Goal: Contribute content: Add original content to the website for others to see

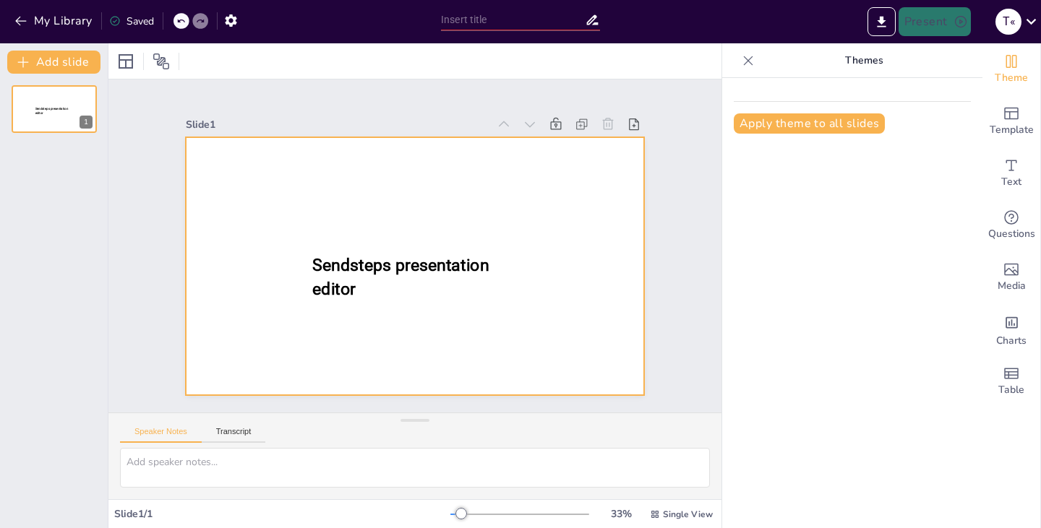
type input "New Sendsteps"
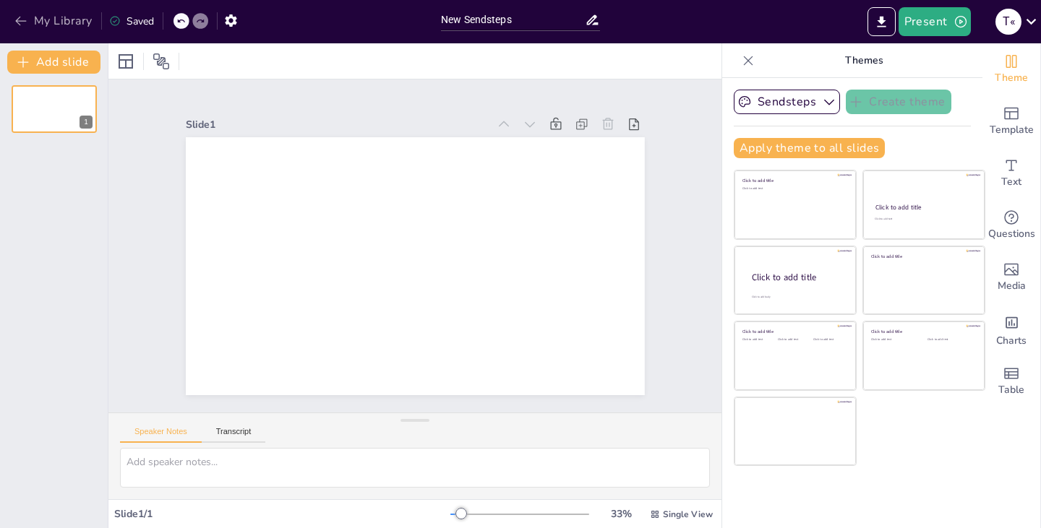
click at [27, 14] on icon "button" at bounding box center [21, 21] width 14 height 14
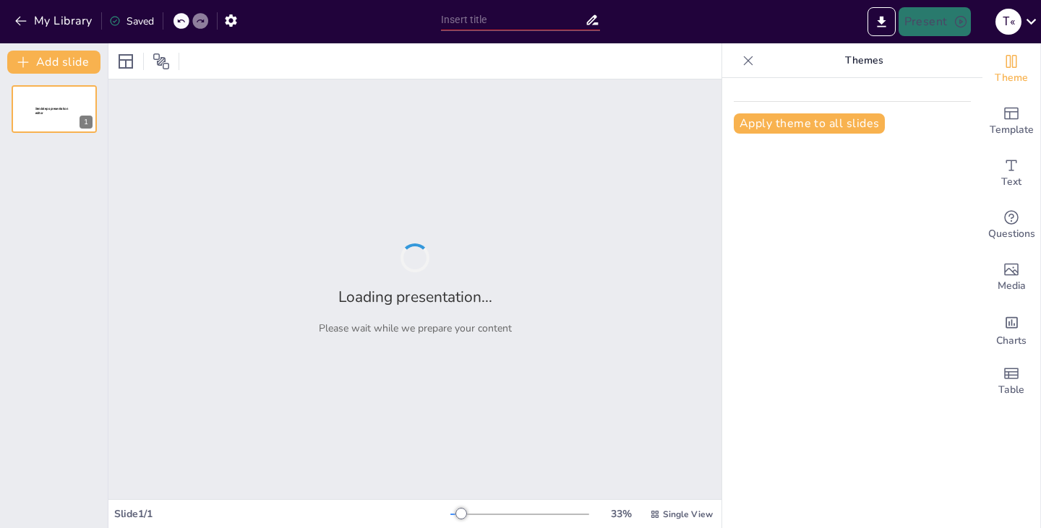
type input "Sparky's Rainbow Rescue: A Tale of a Dragon and a Little Girl"
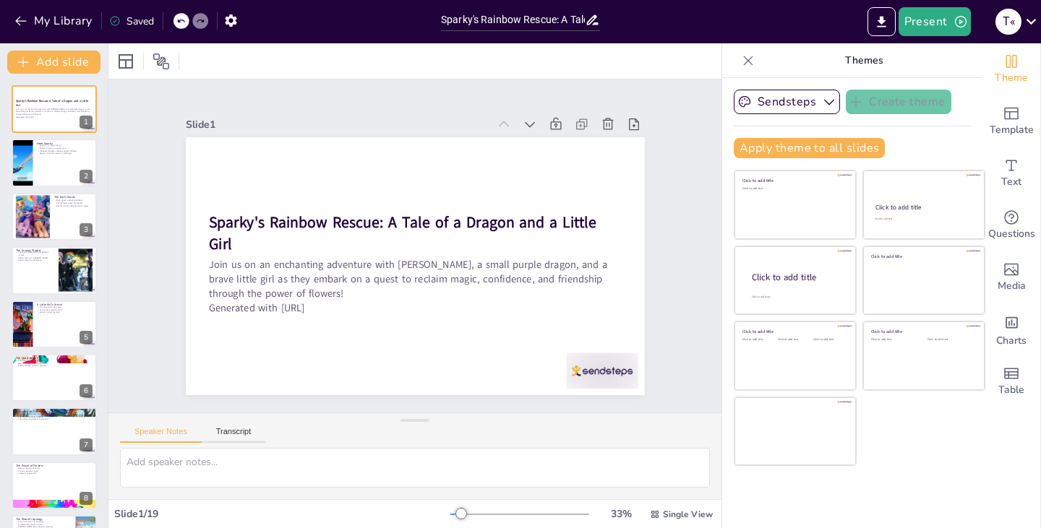
checkbox input "true"
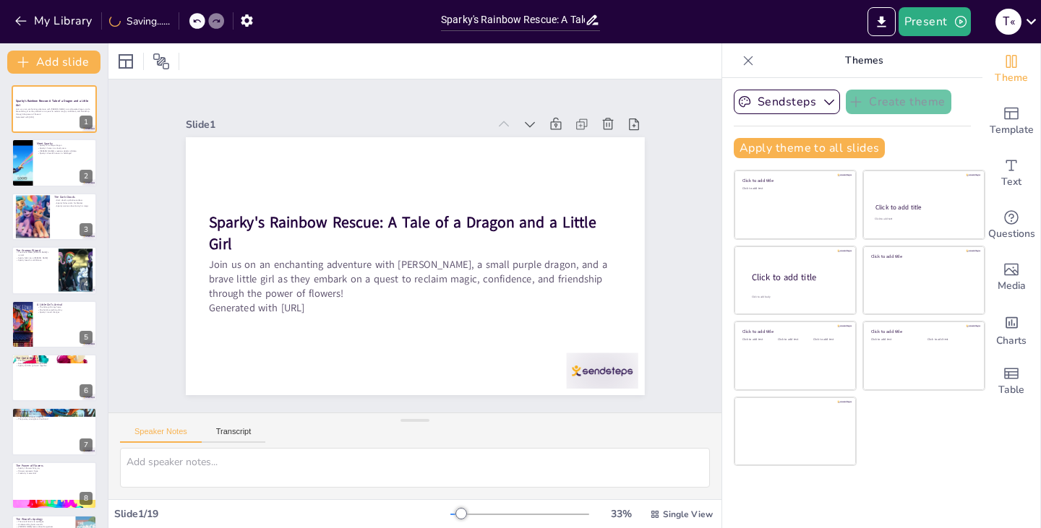
checkbox input "true"
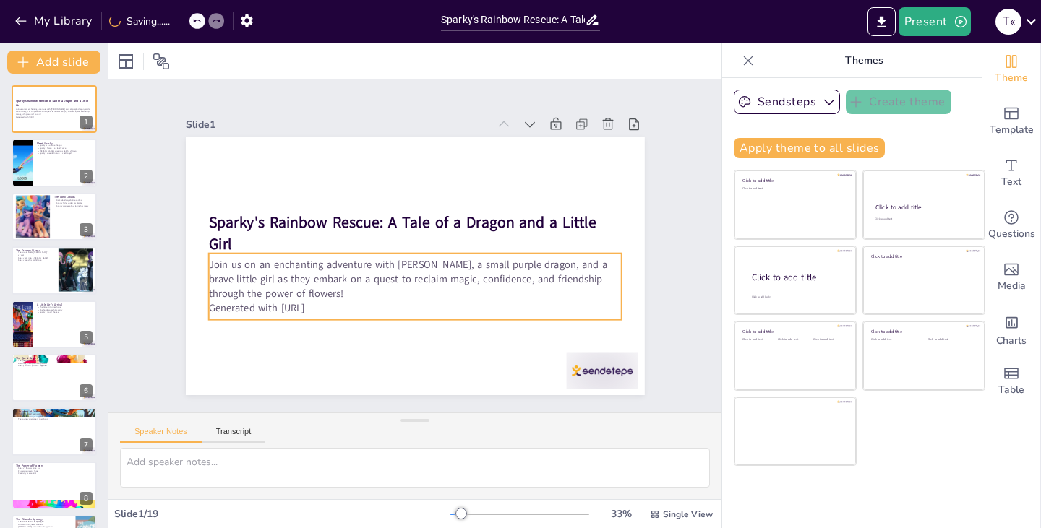
checkbox input "true"
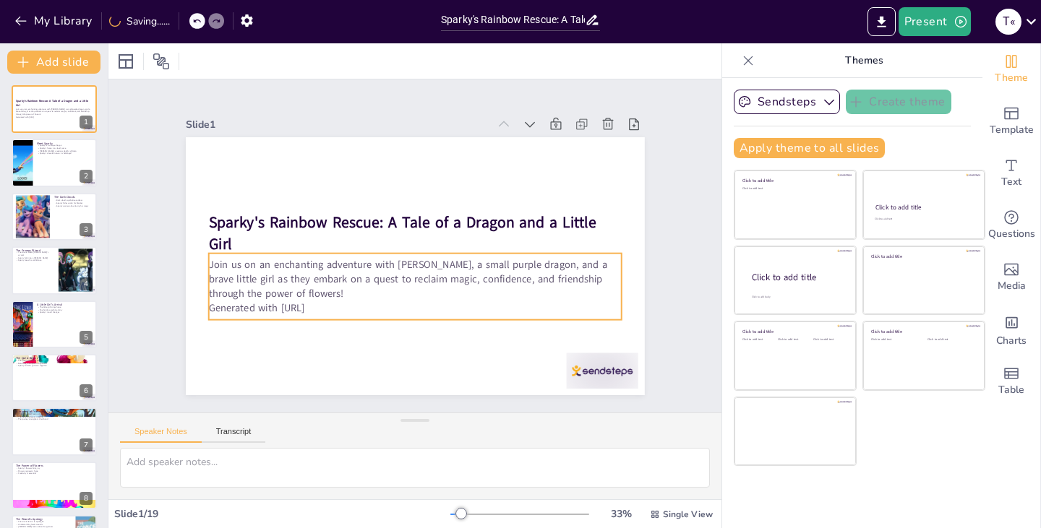
checkbox input "true"
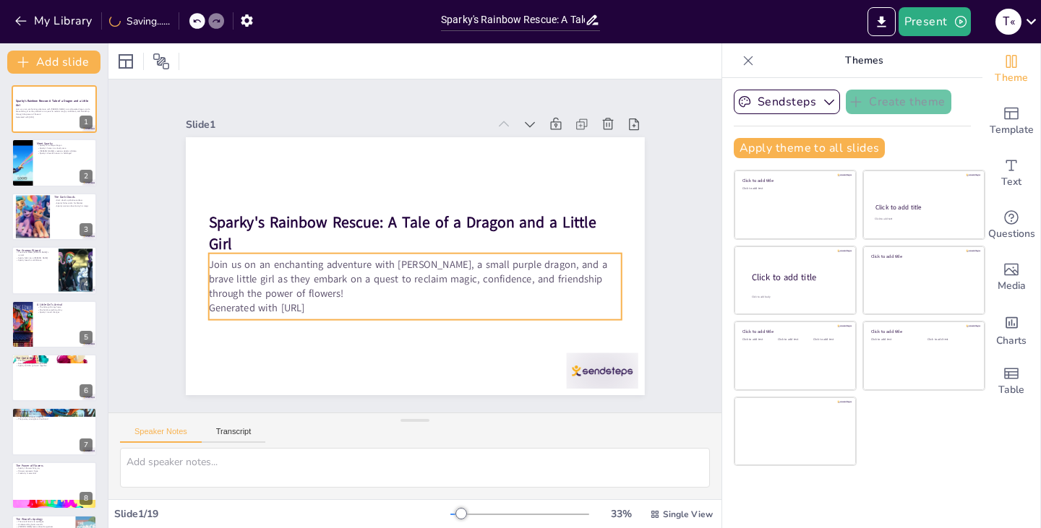
checkbox input "true"
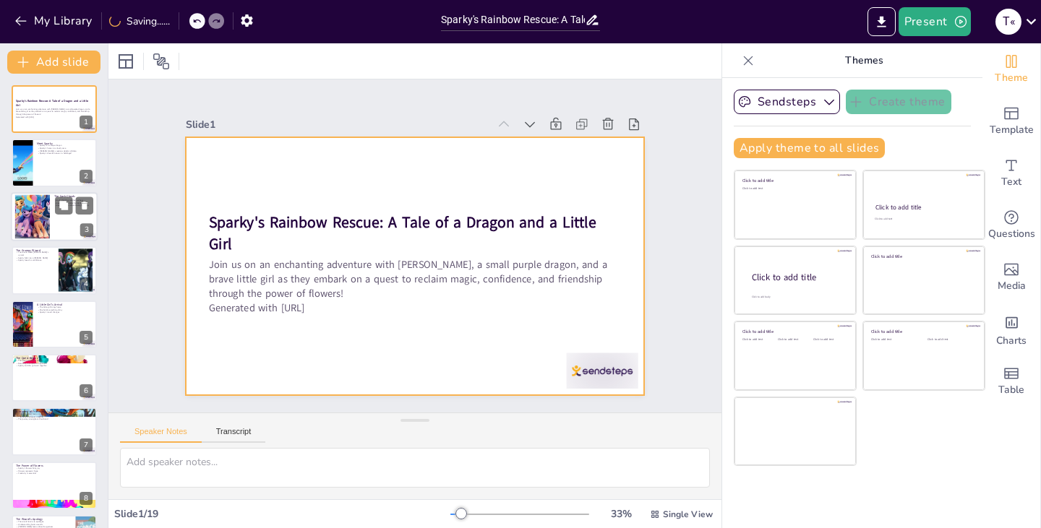
checkbox input "true"
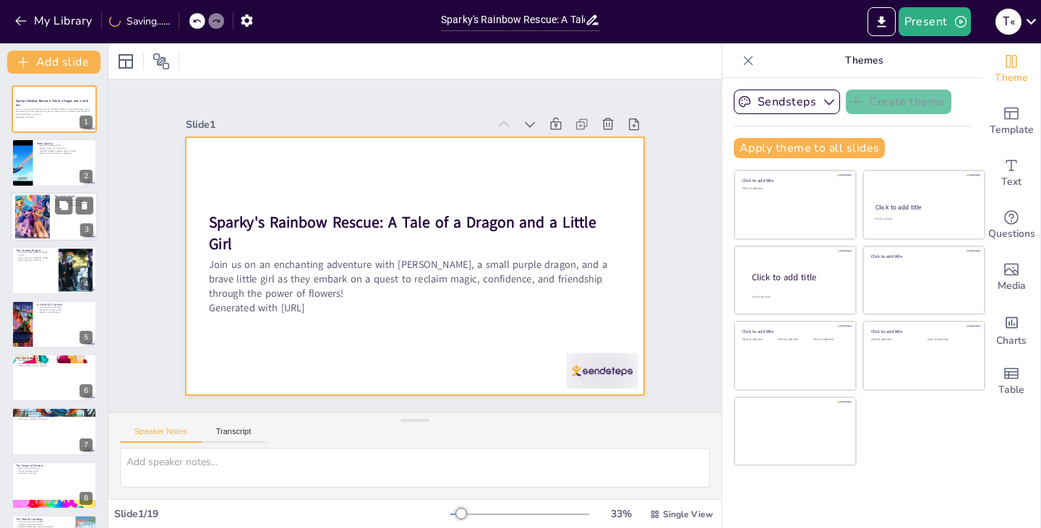
checkbox input "true"
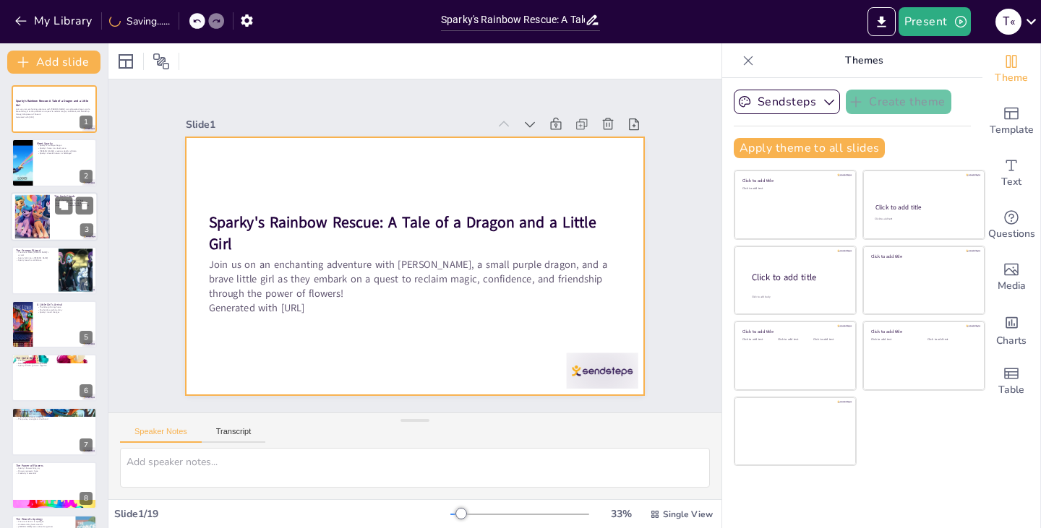
checkbox input "true"
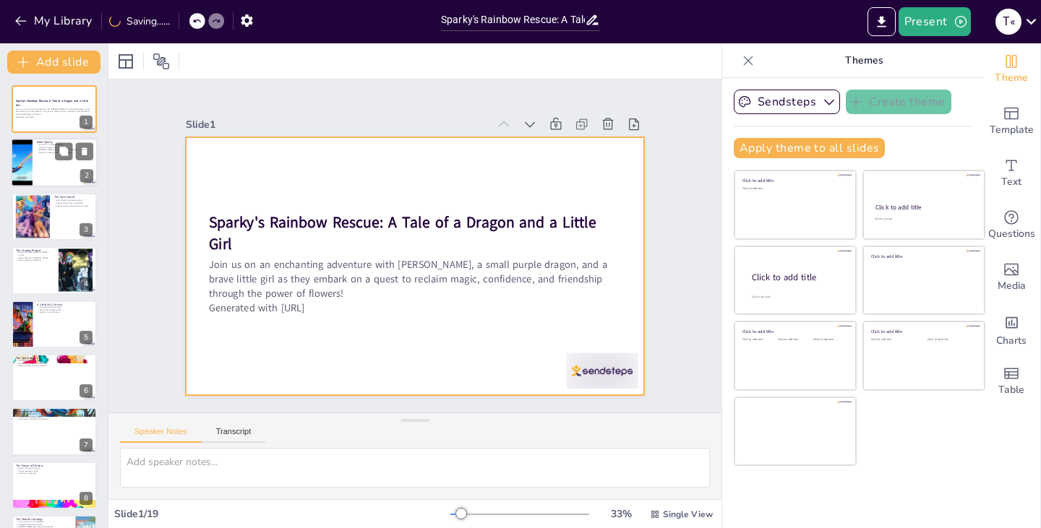
checkbox input "true"
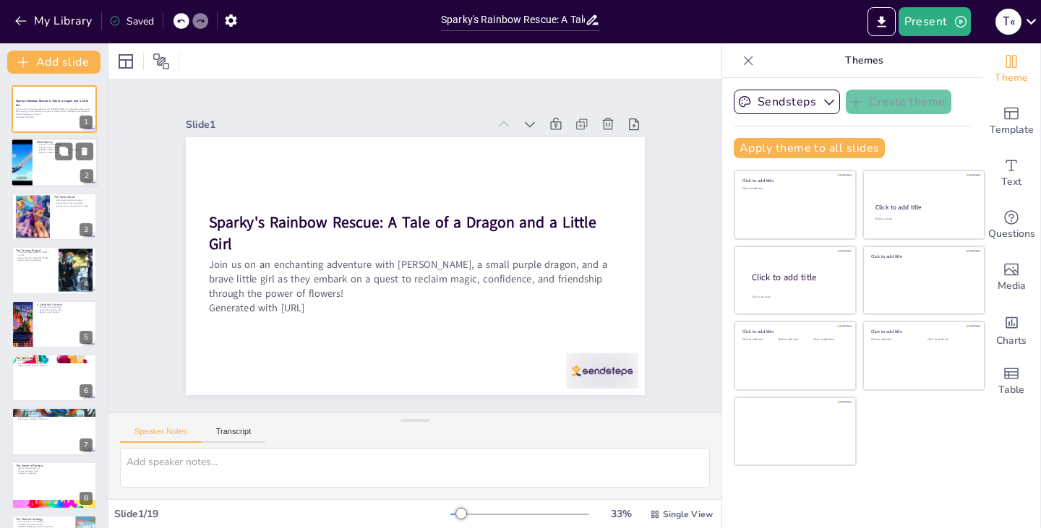
checkbox input "true"
click at [22, 145] on div at bounding box center [21, 163] width 65 height 49
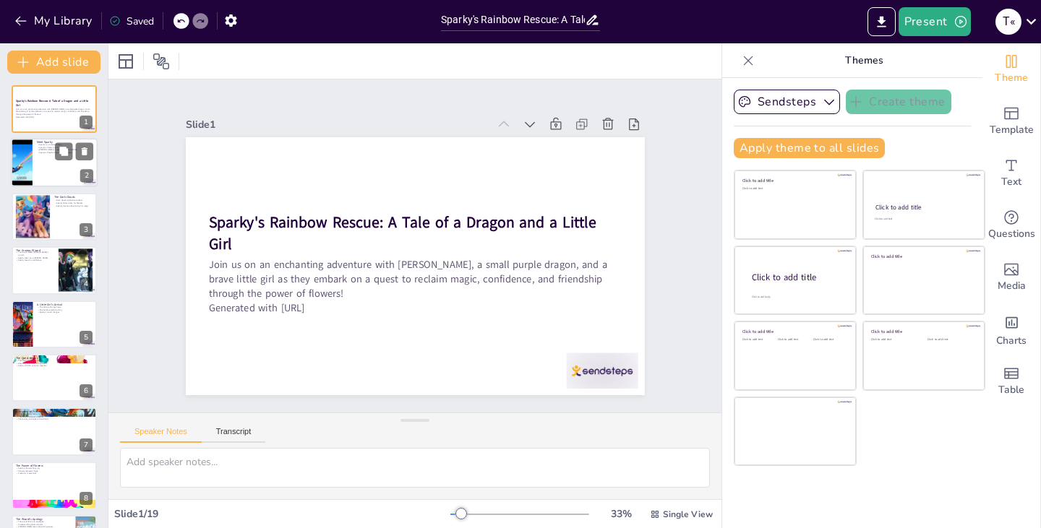
type textarea "[PERSON_NAME]'s ability to breathe flowers instead of fire sets him apart from …"
checkbox input "true"
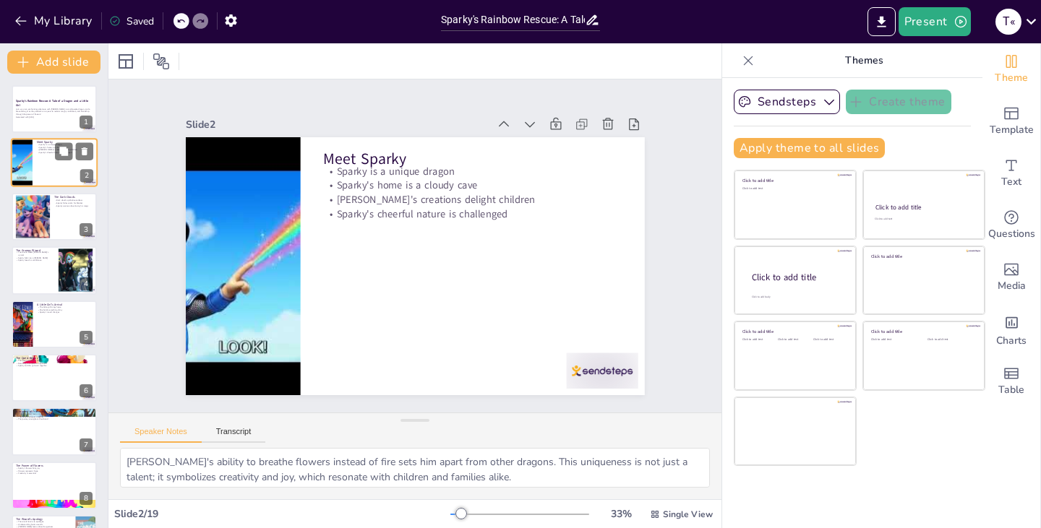
checkbox input "true"
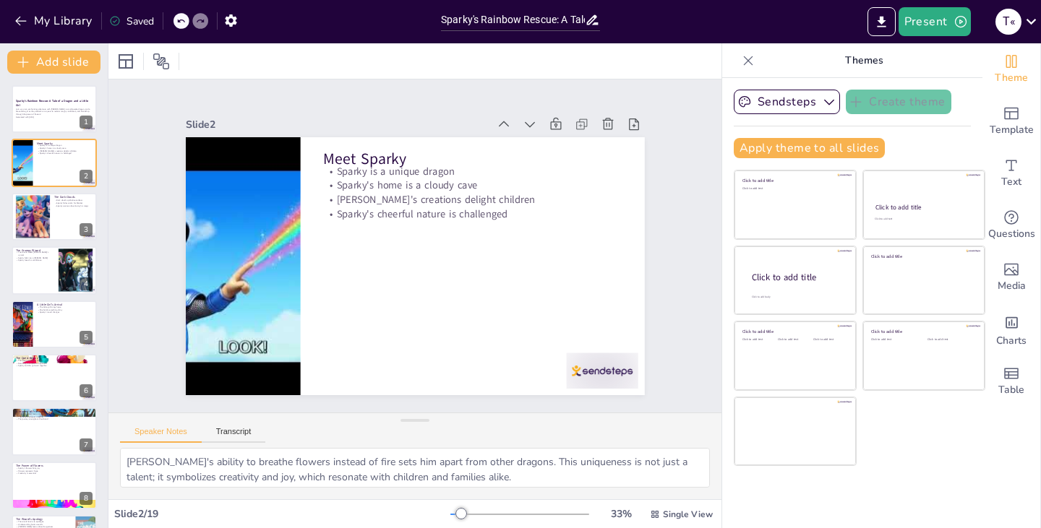
checkbox input "true"
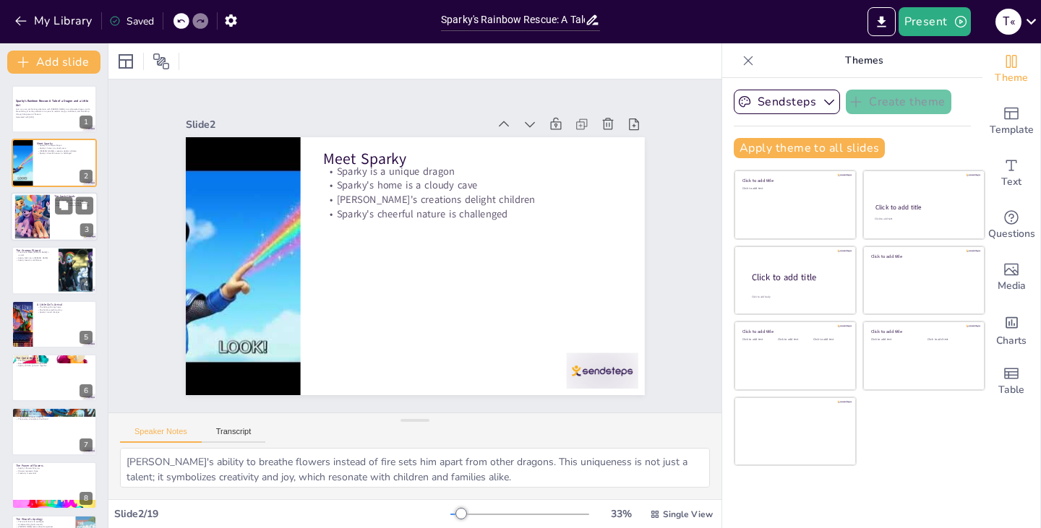
checkbox input "true"
click at [33, 207] on div at bounding box center [32, 216] width 66 height 44
type textarea "The dark clouds represent [PERSON_NAME]'s emotional turmoil, a powerful metapho…"
checkbox input "true"
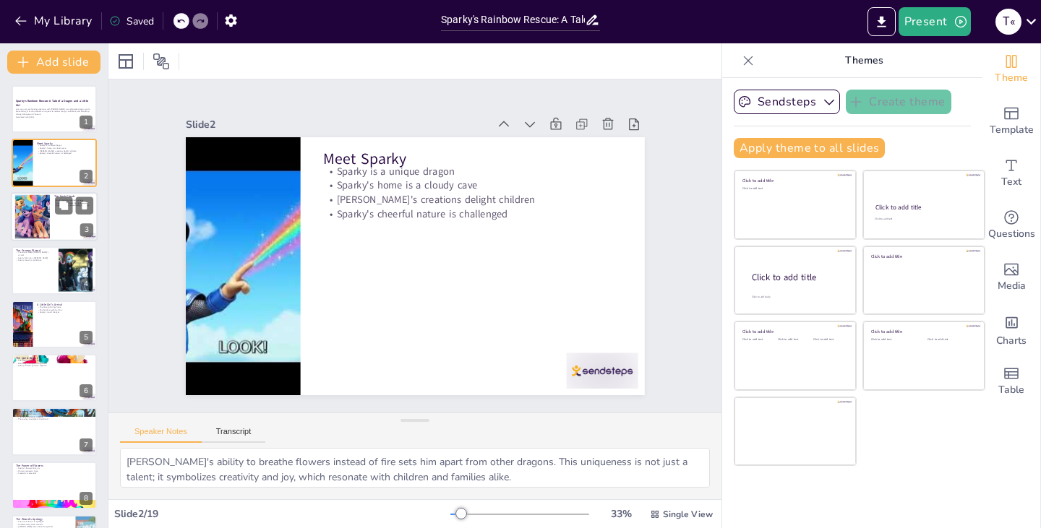
checkbox input "true"
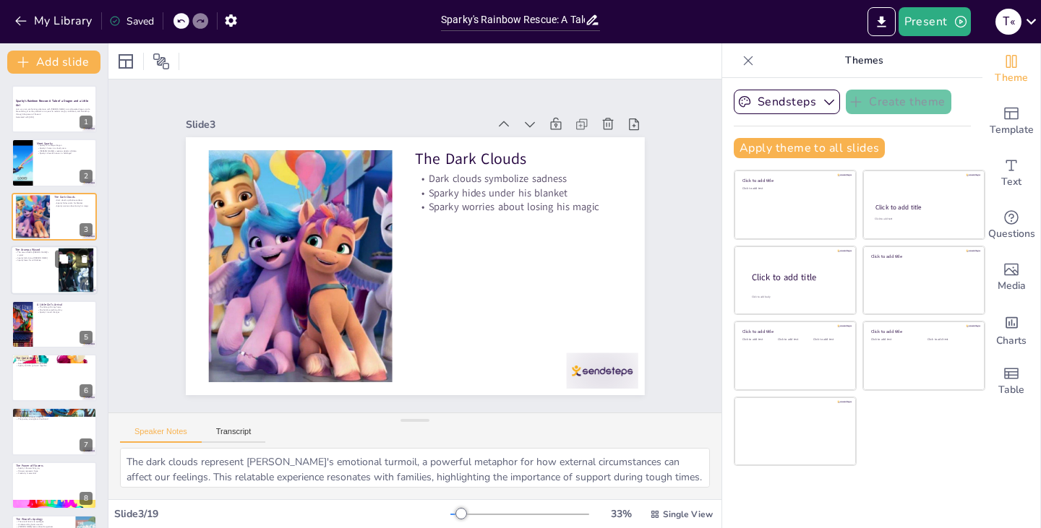
checkbox input "true"
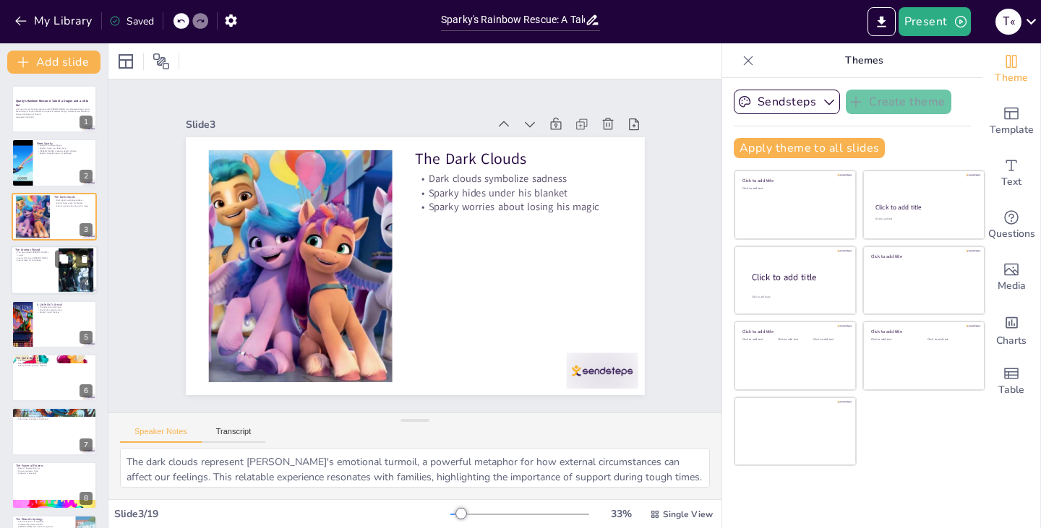
checkbox input "true"
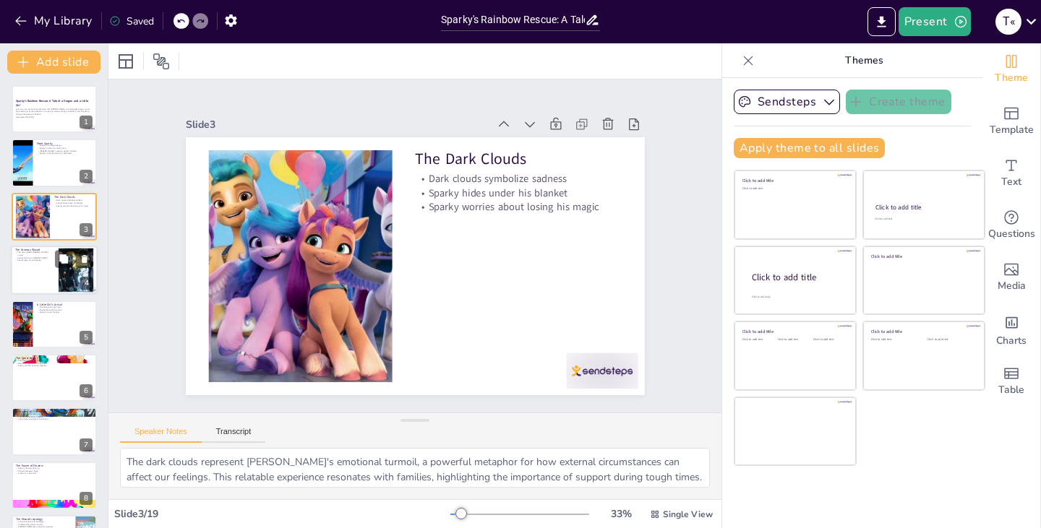
checkbox input "true"
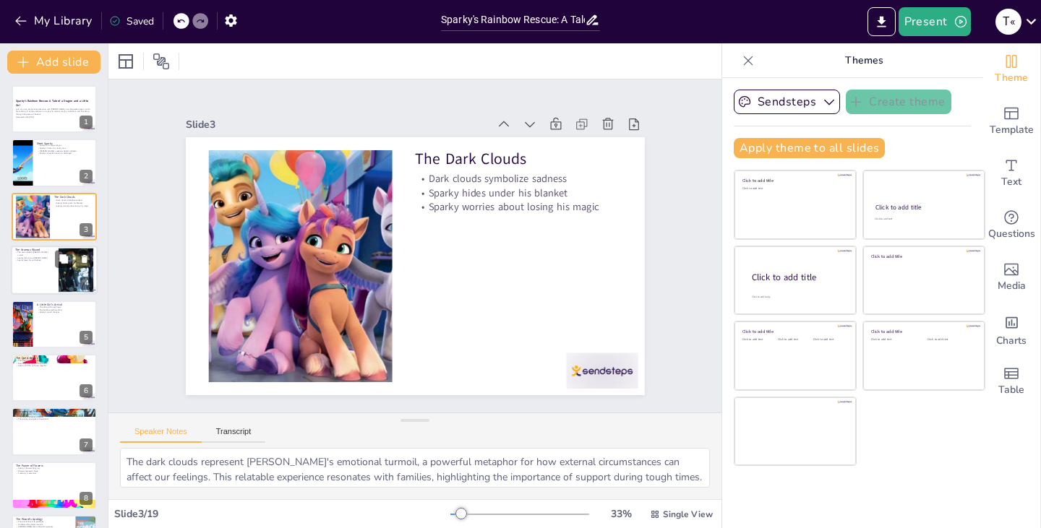
checkbox input "true"
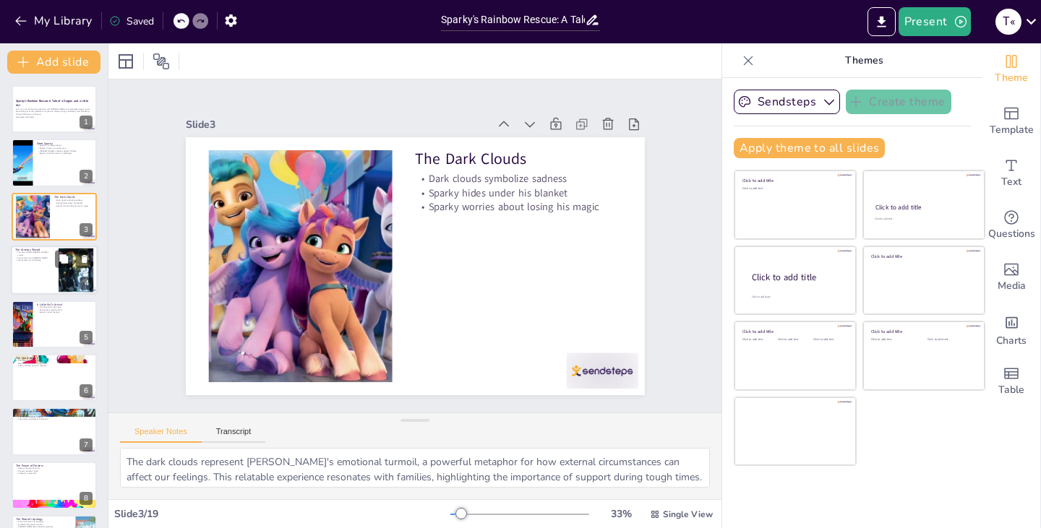
click at [41, 264] on div at bounding box center [54, 270] width 87 height 49
type textarea "The theft of [PERSON_NAME]'s crystal introduces a central conflict in the story…"
checkbox input "true"
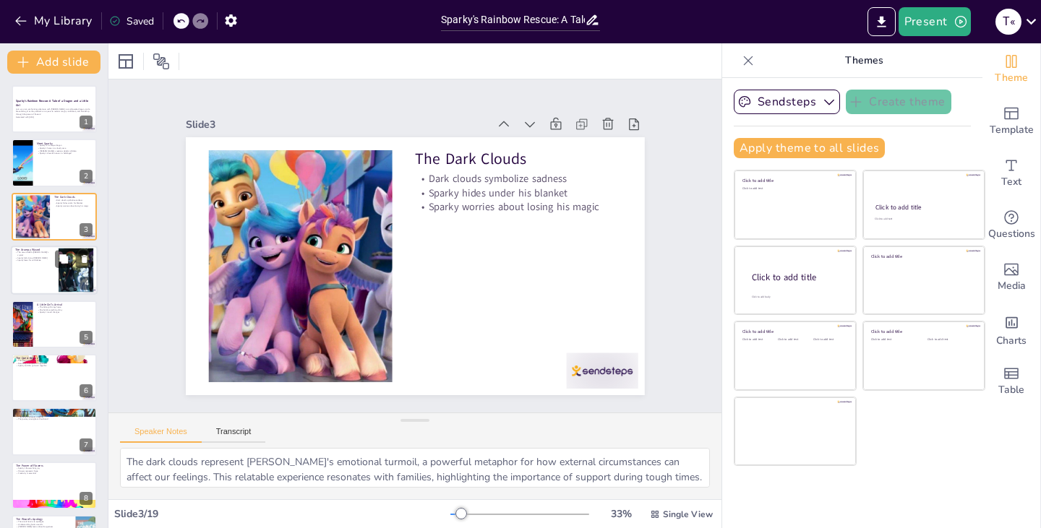
checkbox input "true"
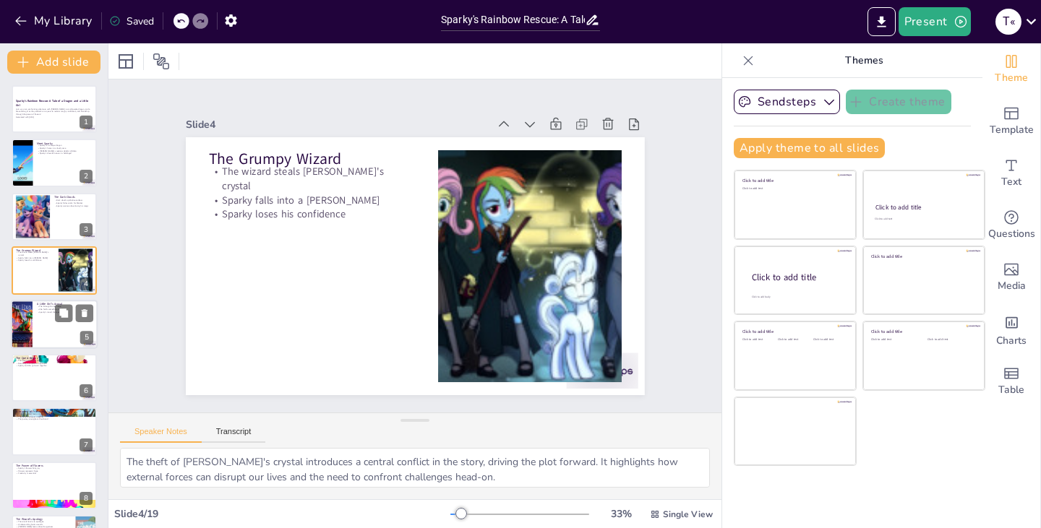
checkbox input "true"
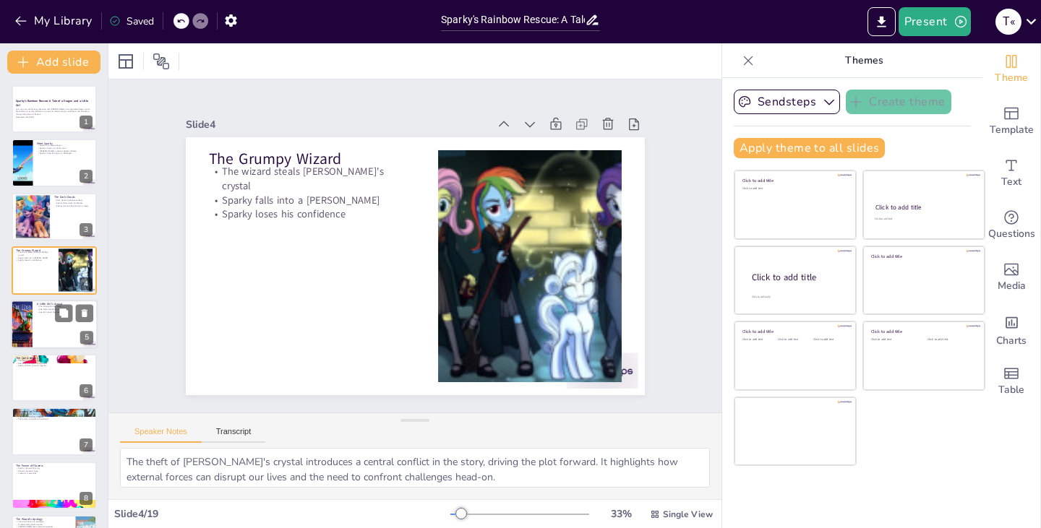
checkbox input "true"
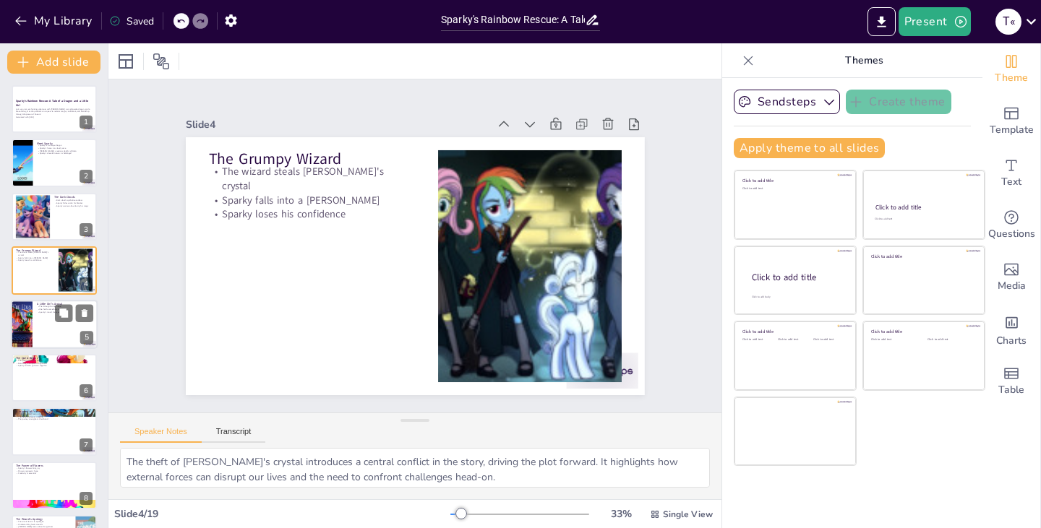
checkbox input "true"
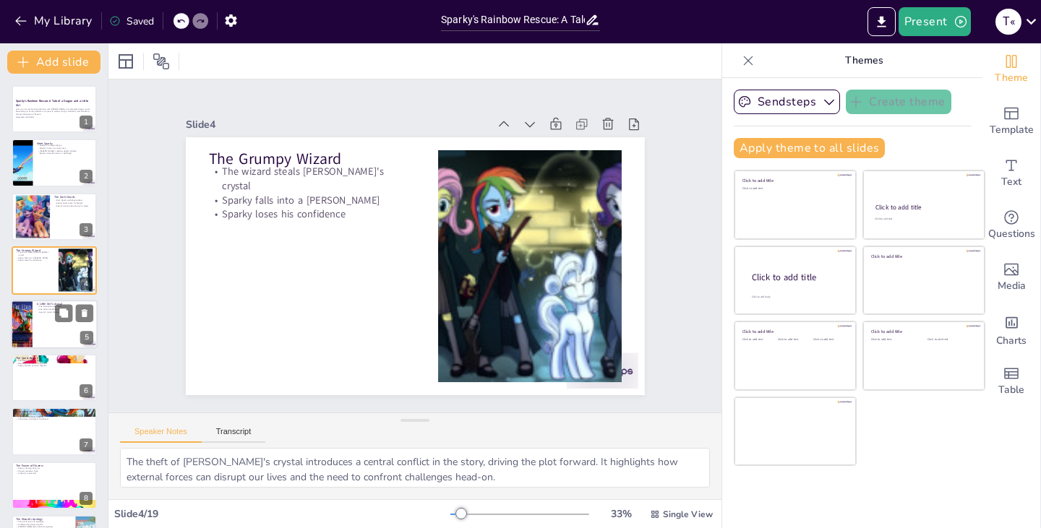
checkbox input "true"
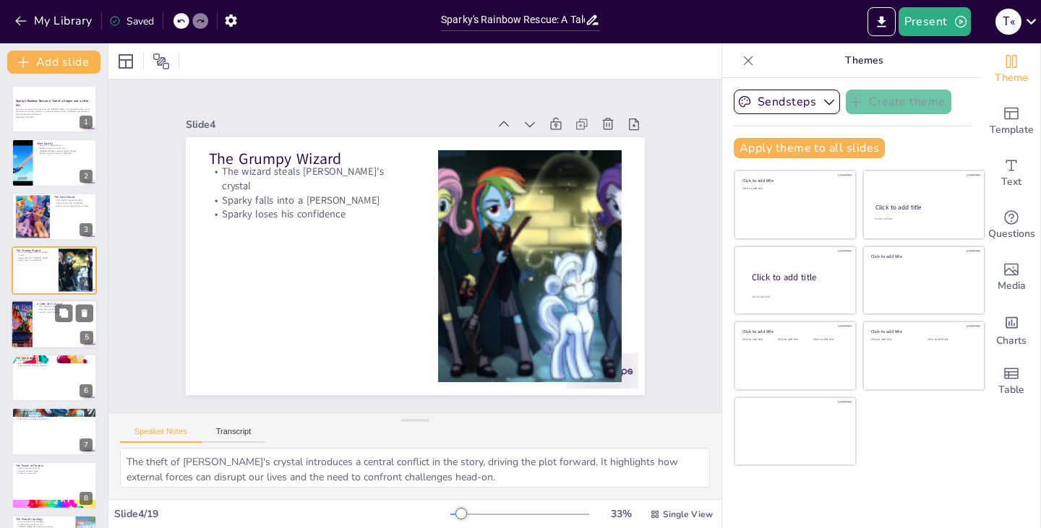
click at [39, 311] on p "Sparky's mood changes" at bounding box center [65, 312] width 56 height 3
type textarea "The arrival of the little girl symbolizes hope in [PERSON_NAME]'s life, demonst…"
checkbox input "true"
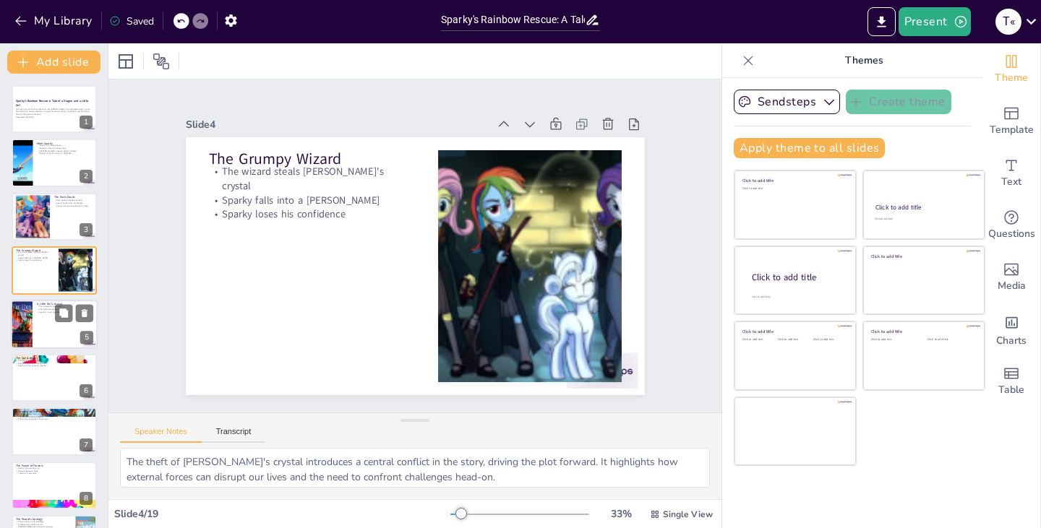
checkbox input "true"
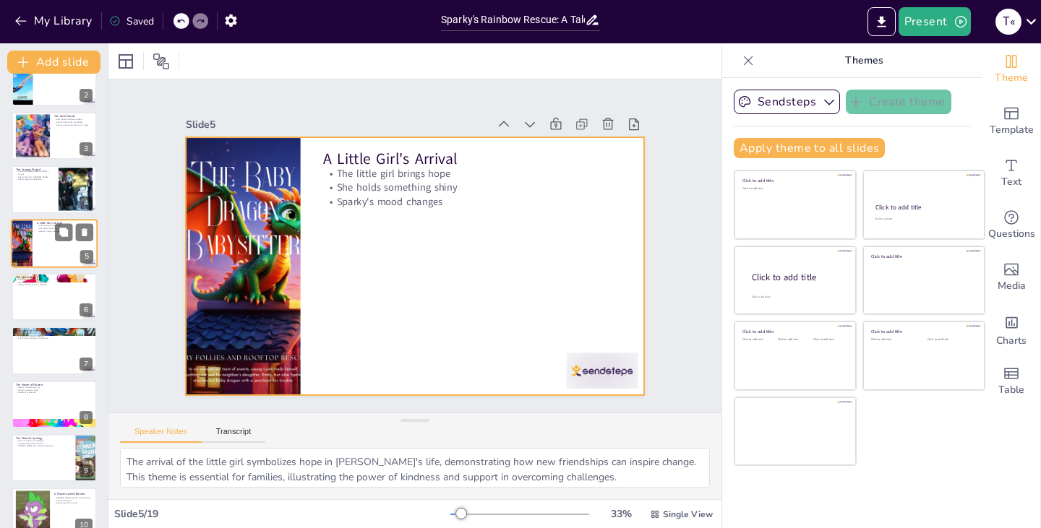
scroll to position [87, 0]
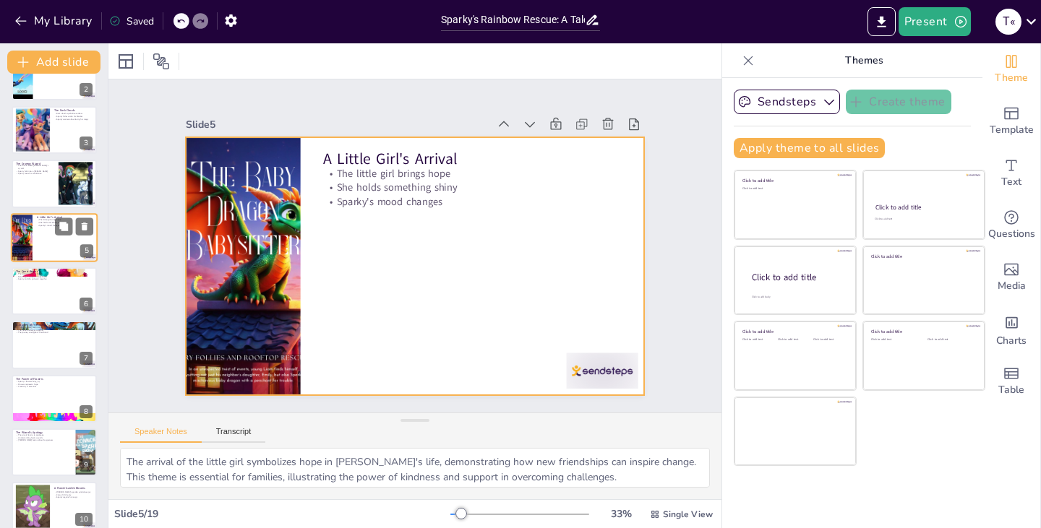
checkbox input "true"
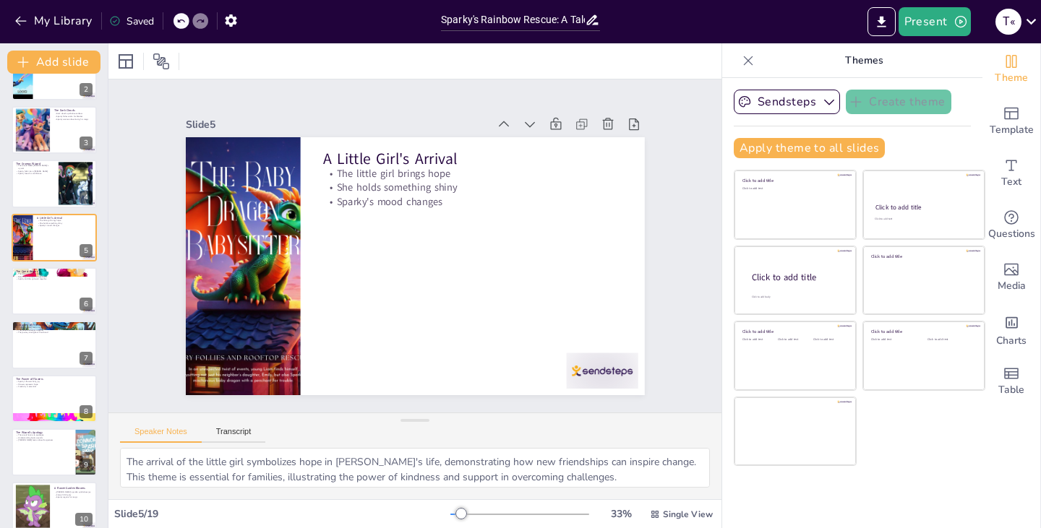
checkbox input "true"
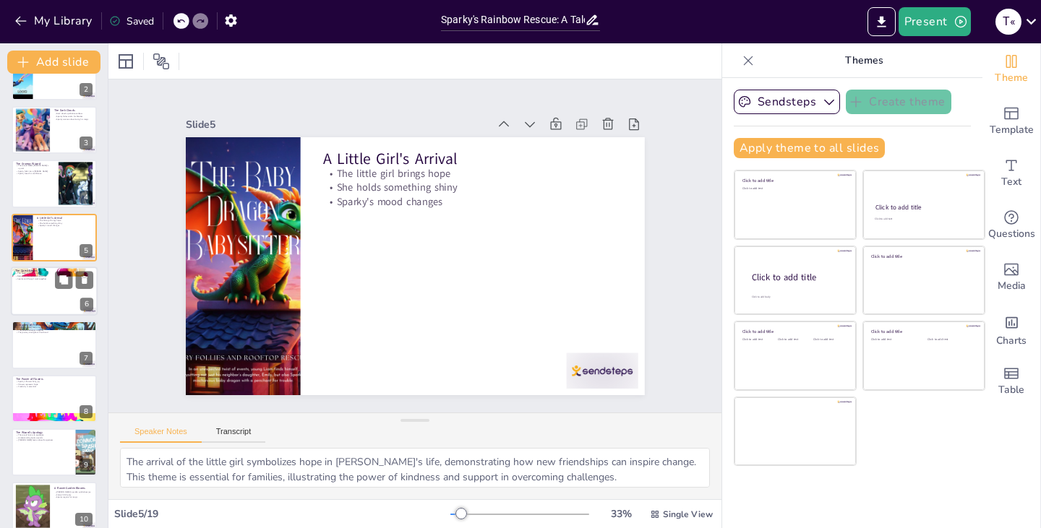
checkbox input "true"
click at [44, 309] on div at bounding box center [54, 291] width 87 height 49
type textarea "The quest represents the courage to face challenges and take action, a vital le…"
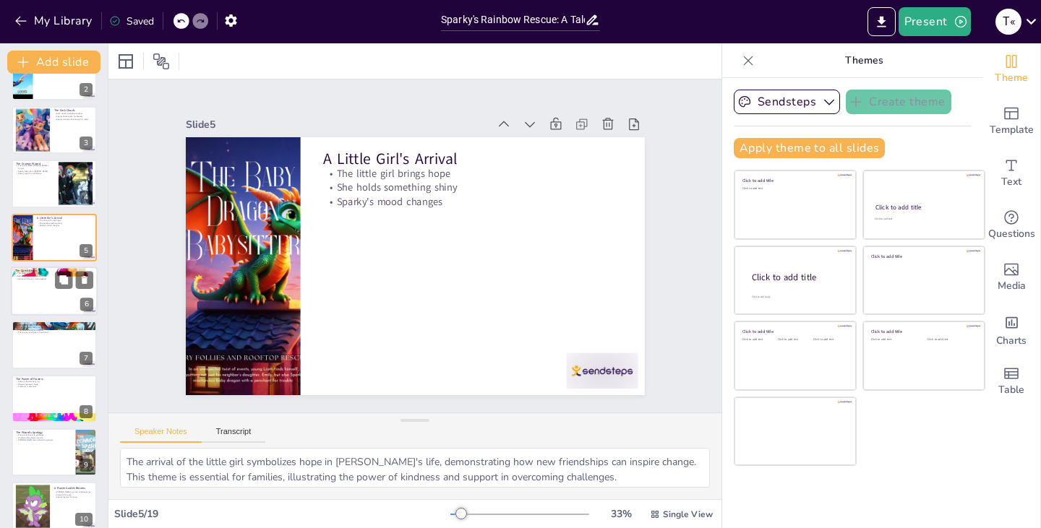
checkbox input "true"
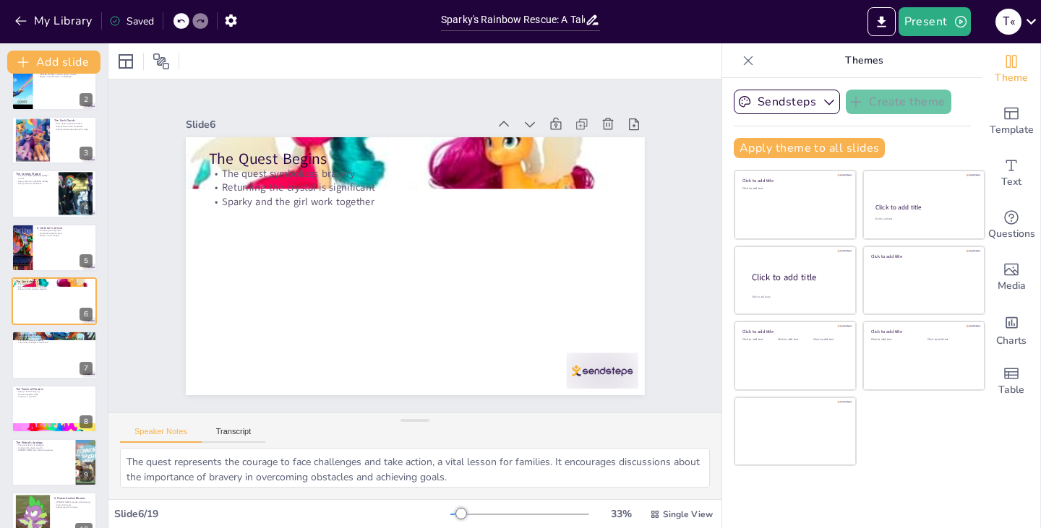
checkbox input "true"
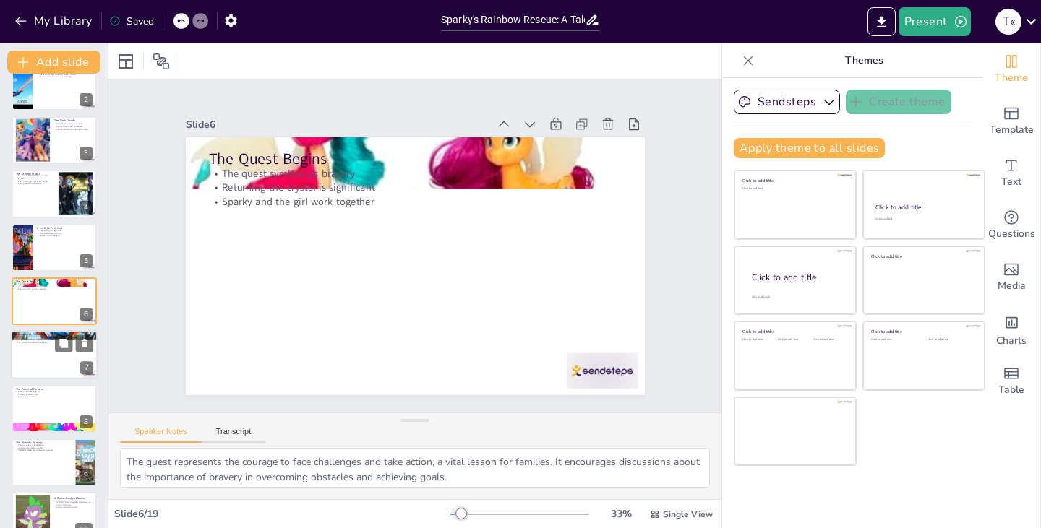
checkbox input "true"
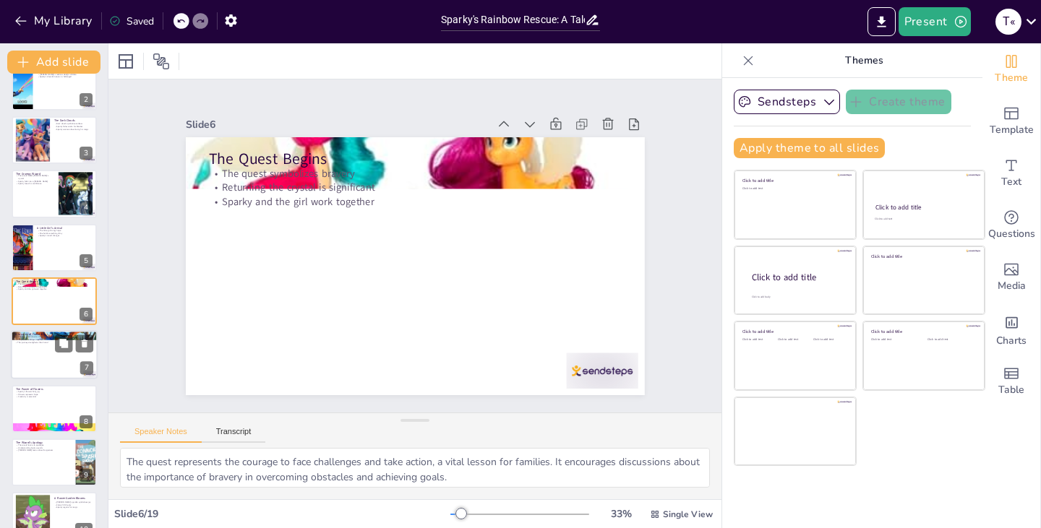
checkbox input "true"
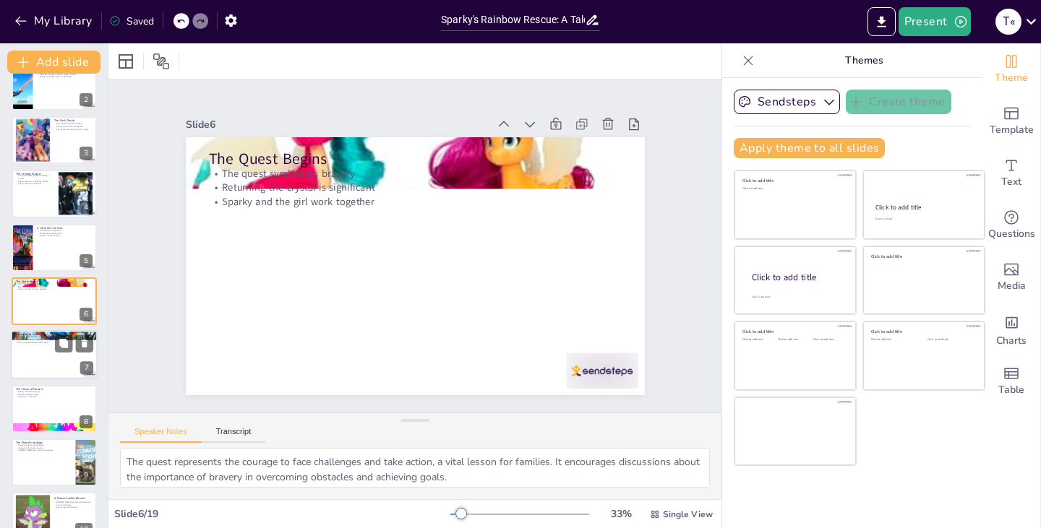
checkbox input "true"
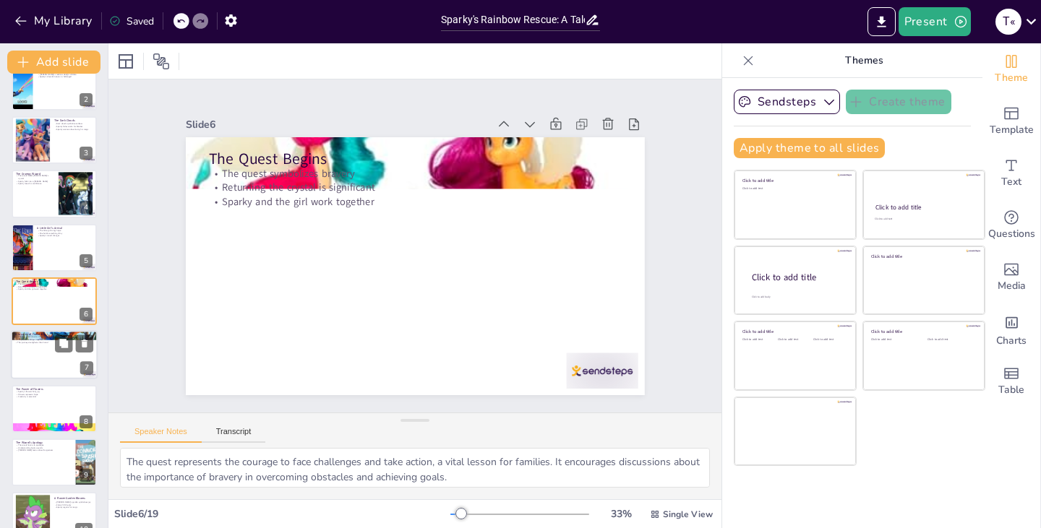
click at [36, 343] on p "The journey strengthens their bond" at bounding box center [54, 343] width 78 height 3
type textarea "The journey teaches Sparky the value of friendship, a central theme that resona…"
checkbox input "true"
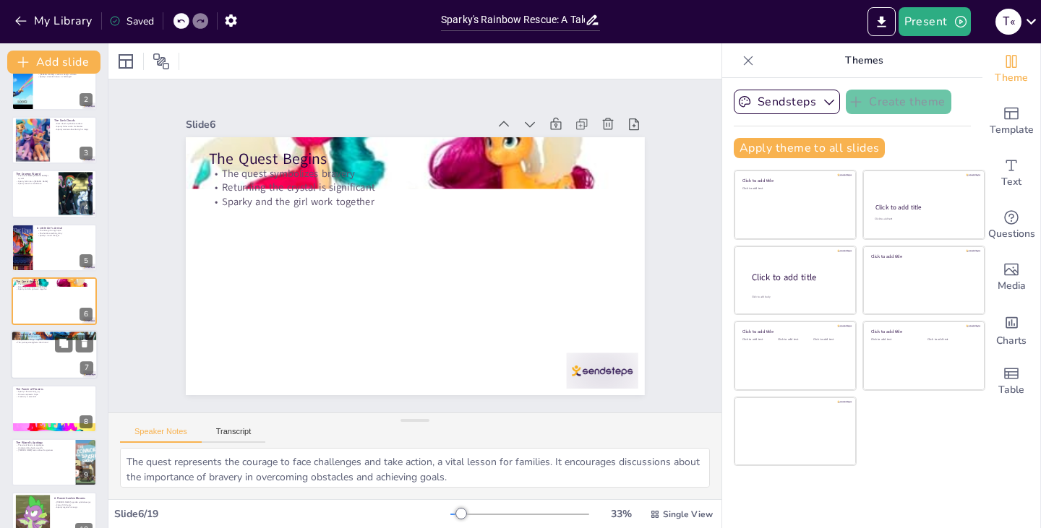
checkbox input "true"
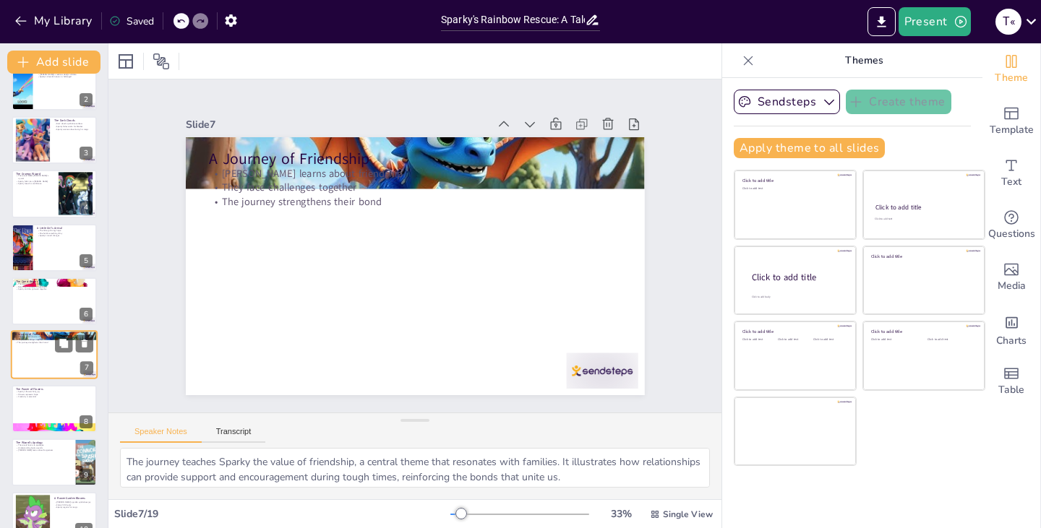
scroll to position [131, 0]
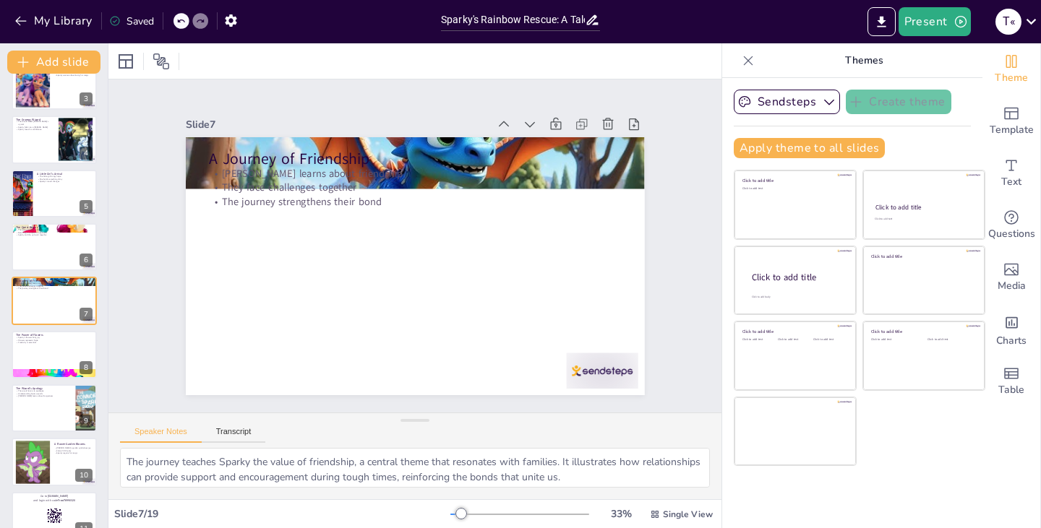
checkbox input "true"
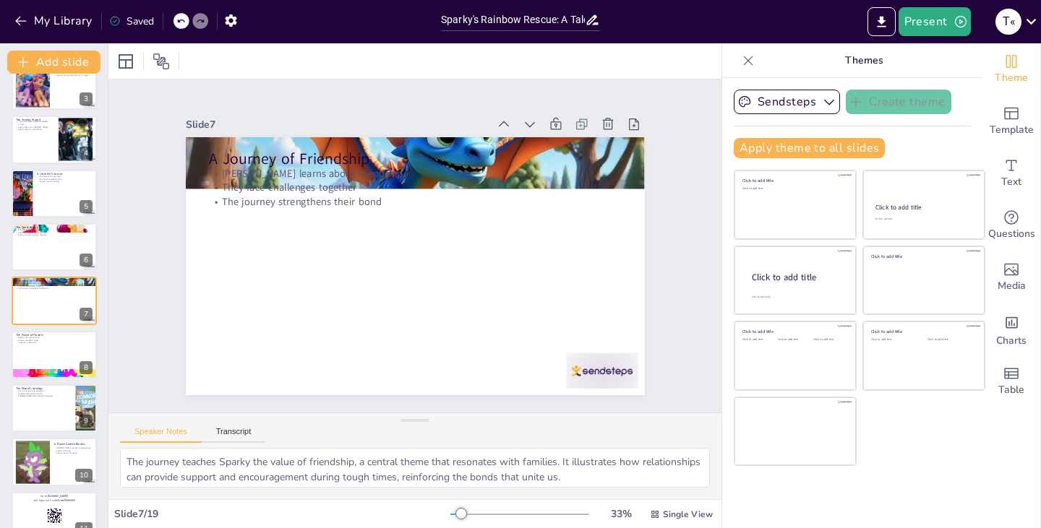
checkbox input "true"
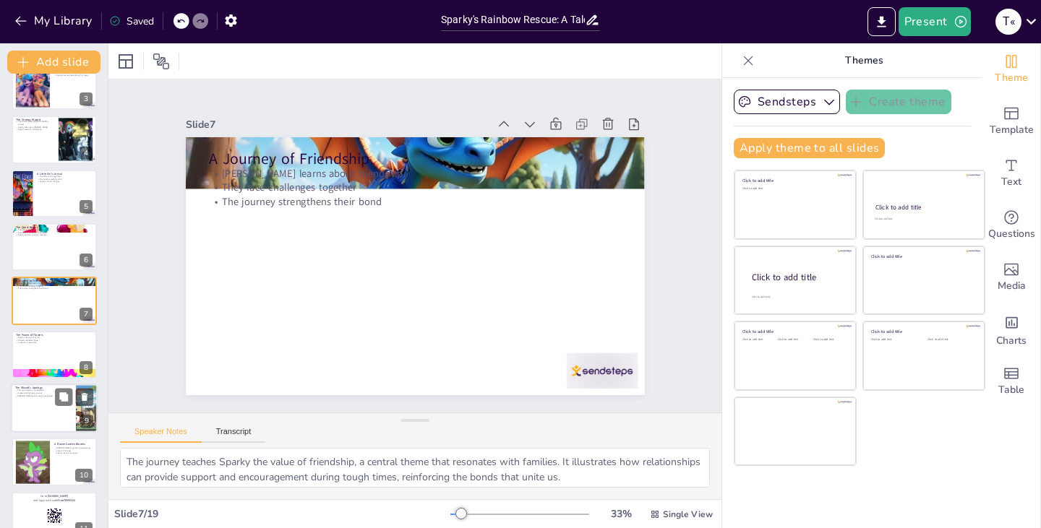
checkbox input "true"
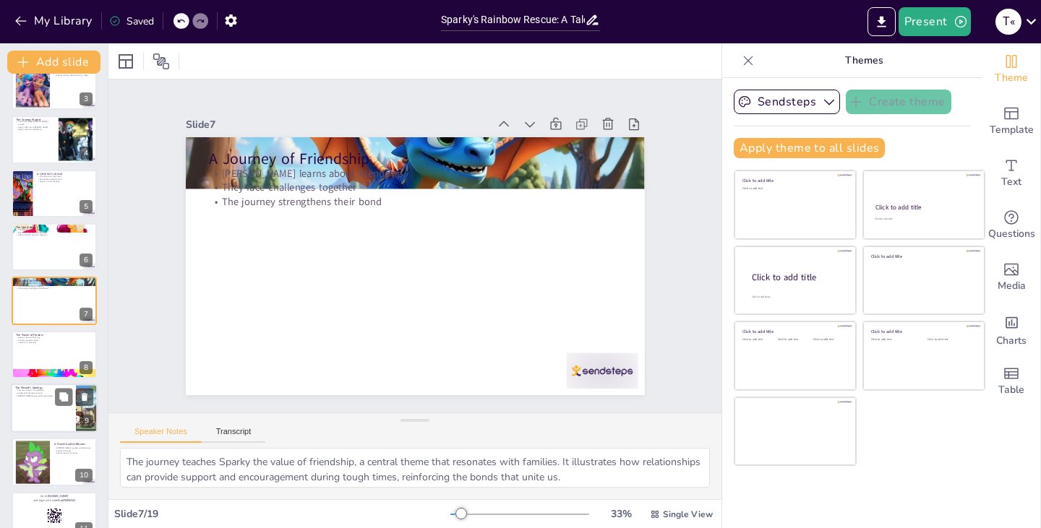
checkbox input "true"
click at [33, 385] on div at bounding box center [54, 408] width 87 height 49
type textarea "The wizard's apology signifies a moment of growth and understanding, emphasizin…"
checkbox input "true"
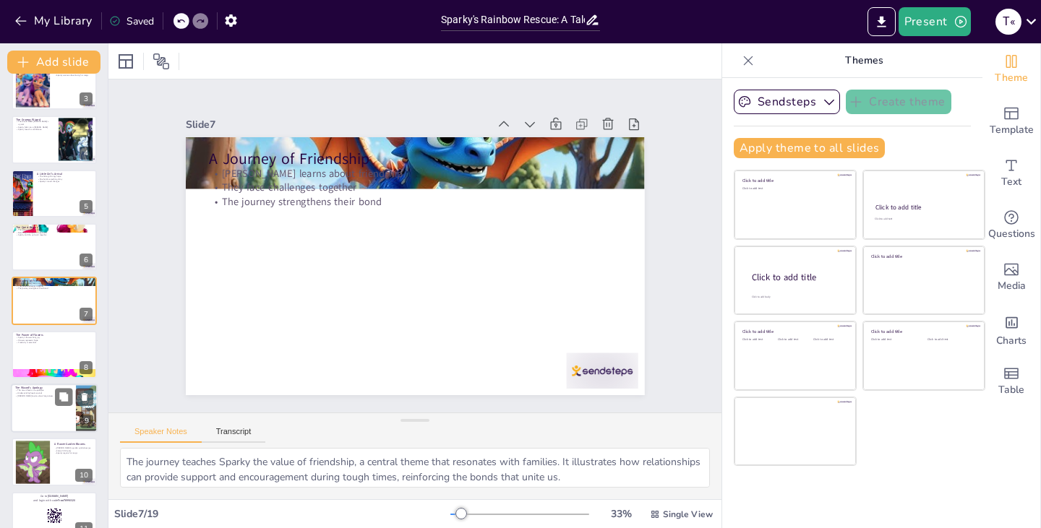
checkbox input "true"
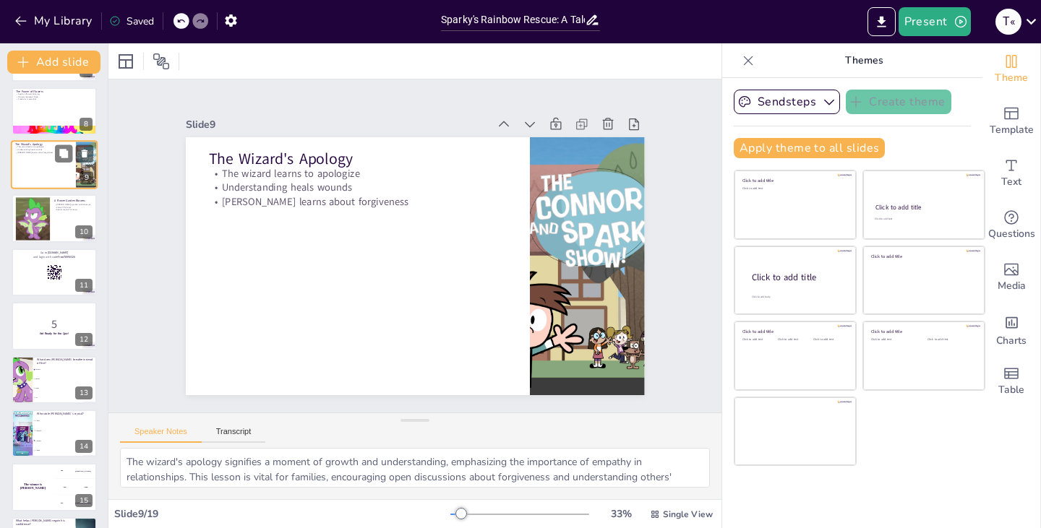
checkbox input "true"
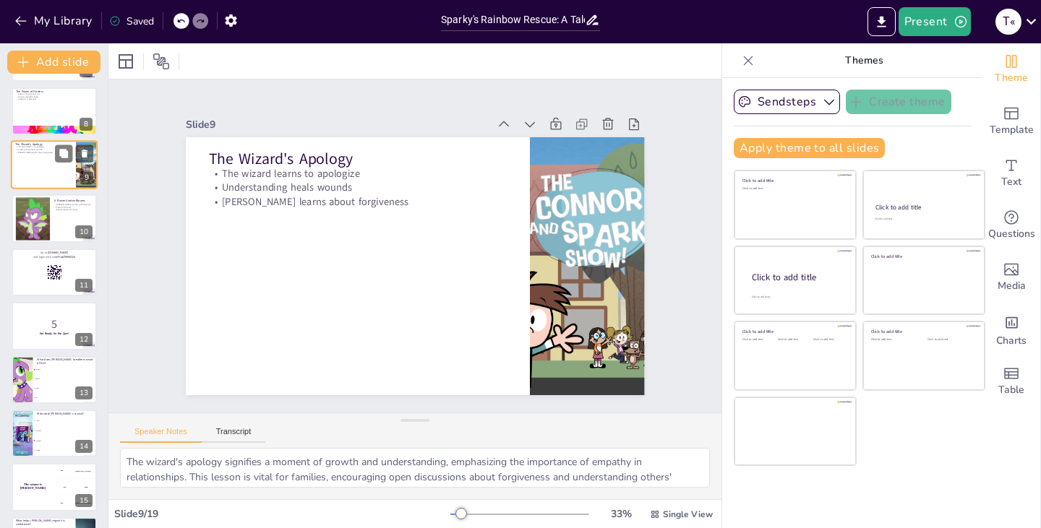
checkbox input "true"
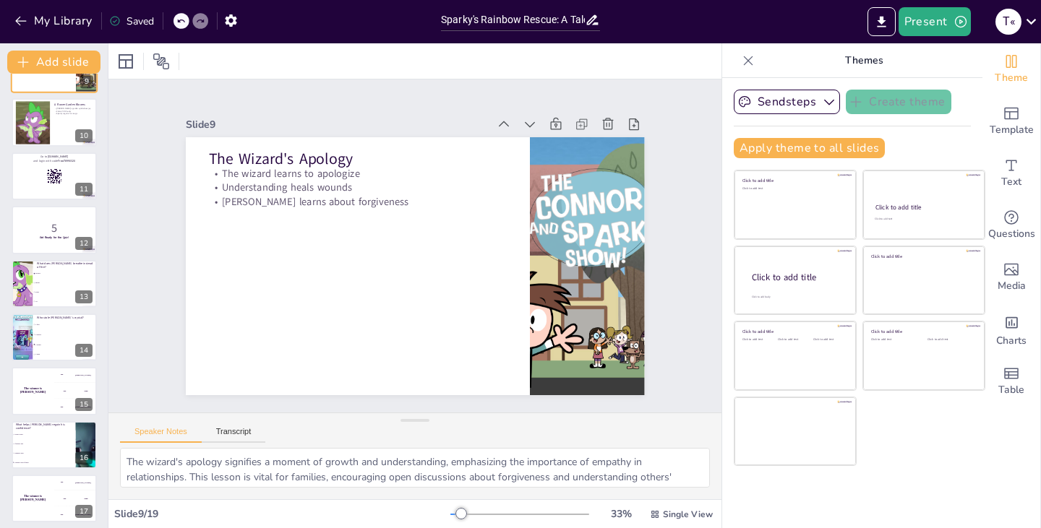
checkbox input "true"
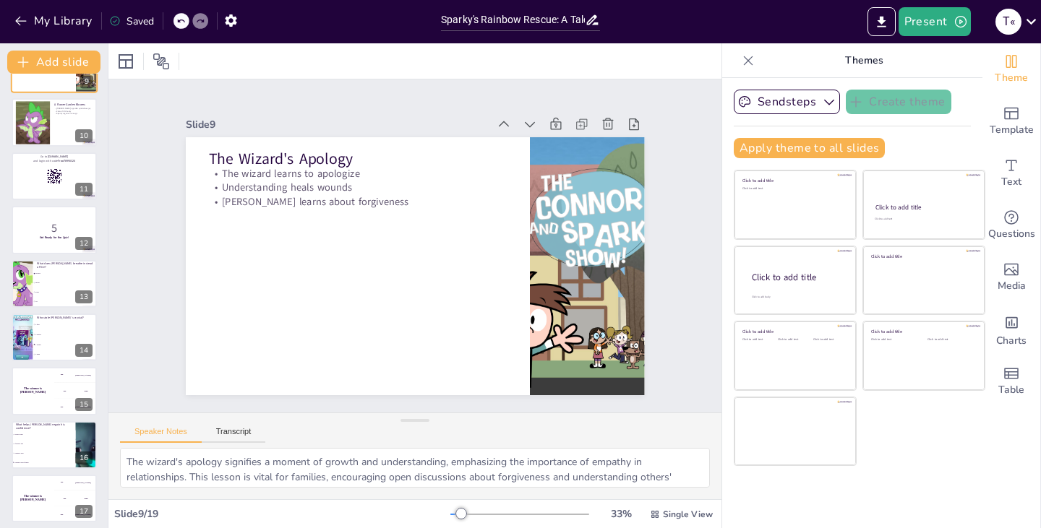
checkbox input "true"
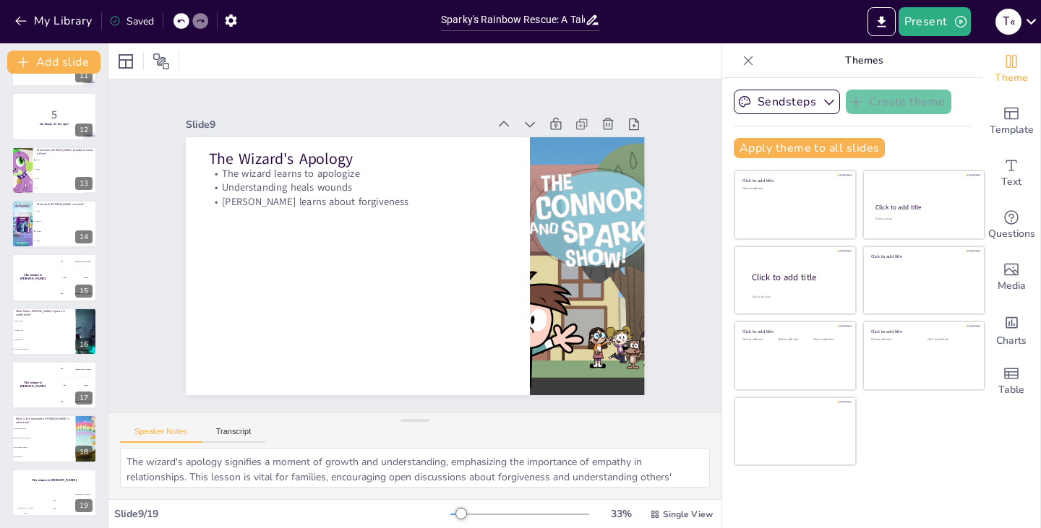
checkbox input "true"
click at [54, 326] on li "A friendly hug" at bounding box center [43, 330] width 65 height 9
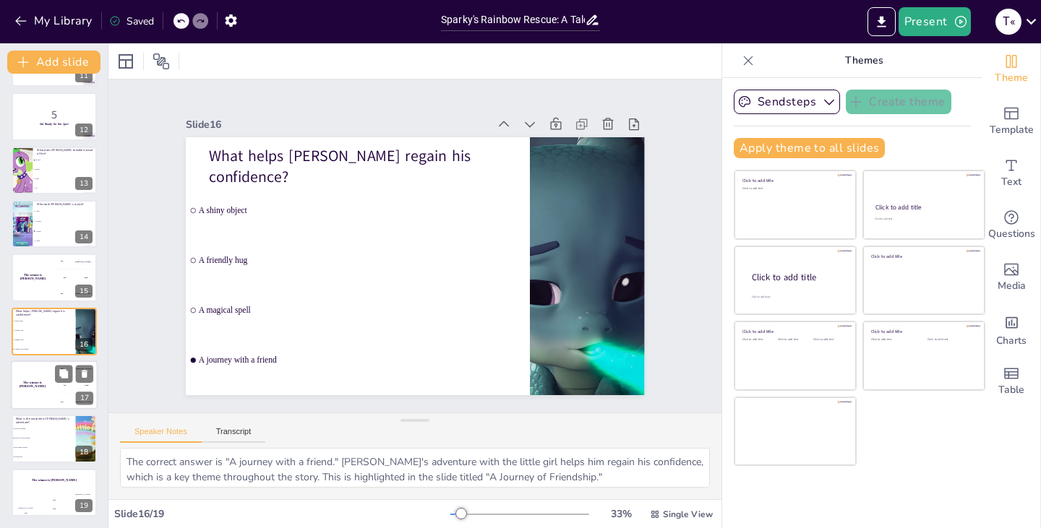
click at [43, 369] on div "The winner is [PERSON_NAME]" at bounding box center [32, 385] width 43 height 49
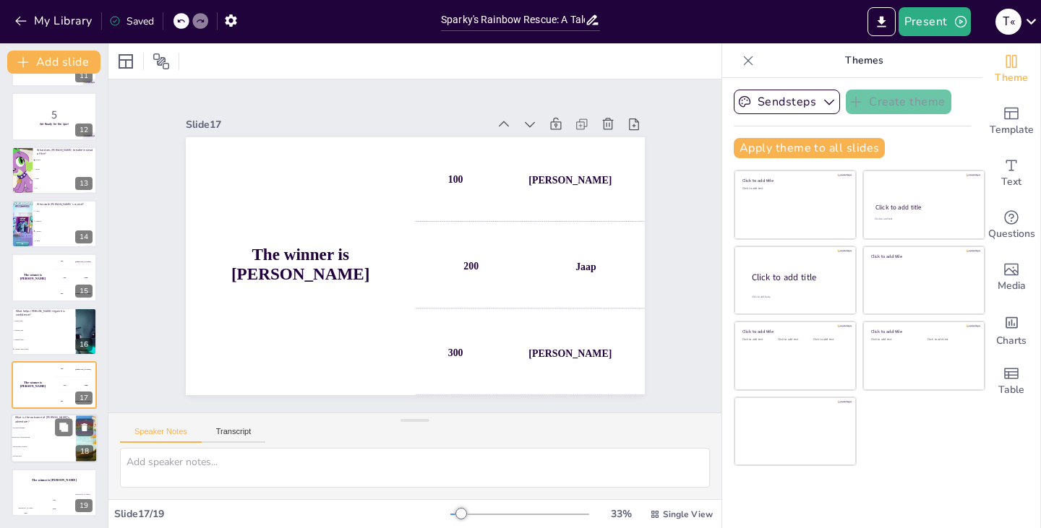
click at [33, 425] on li "He loses his magic" at bounding box center [43, 428] width 65 height 9
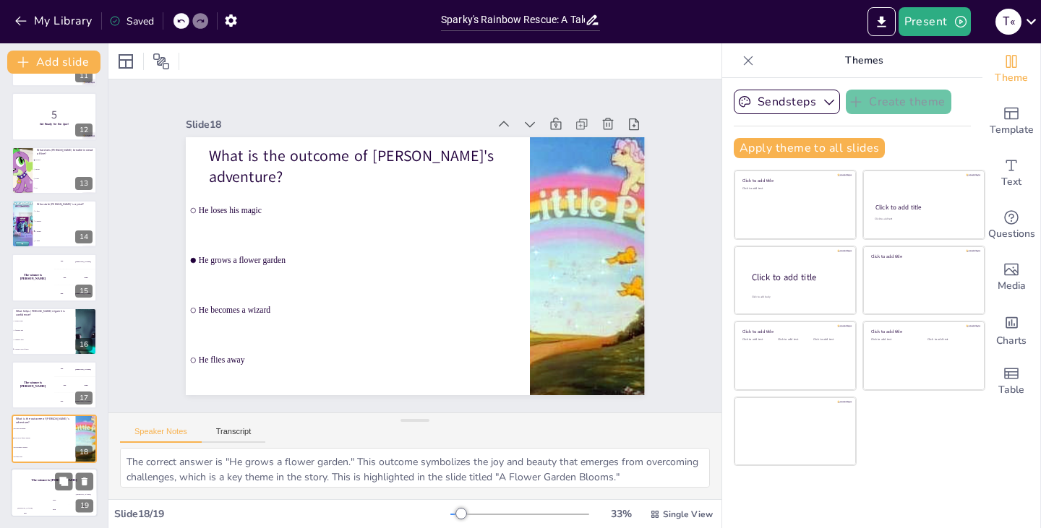
click at [22, 497] on div "Hasan 100" at bounding box center [25, 505] width 29 height 25
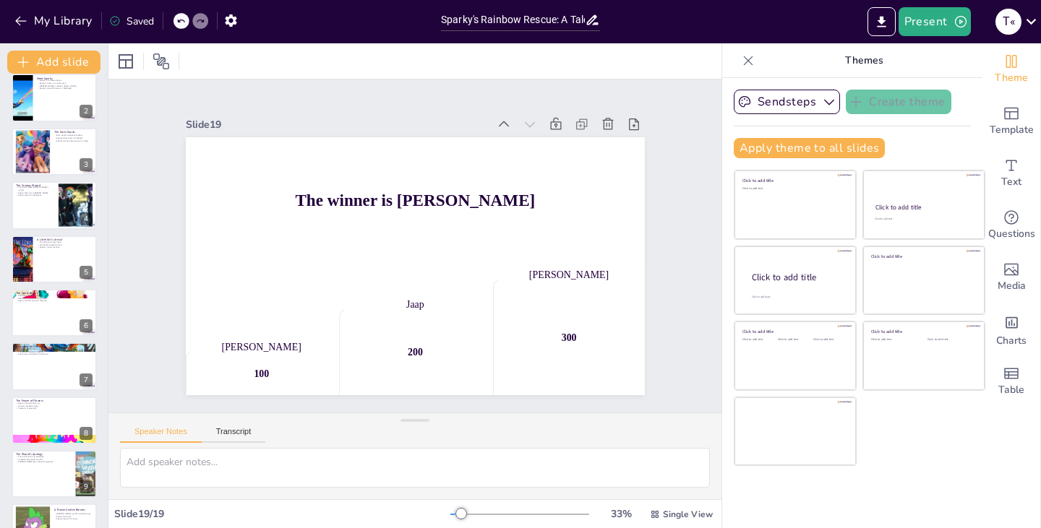
scroll to position [0, 0]
